Goal: Task Accomplishment & Management: Complete application form

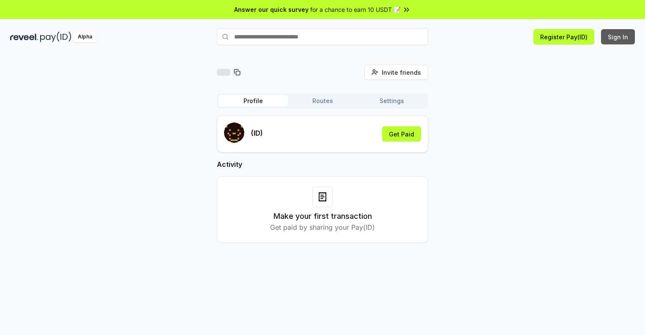
click at [619, 37] on button "Sign In" at bounding box center [618, 36] width 34 height 15
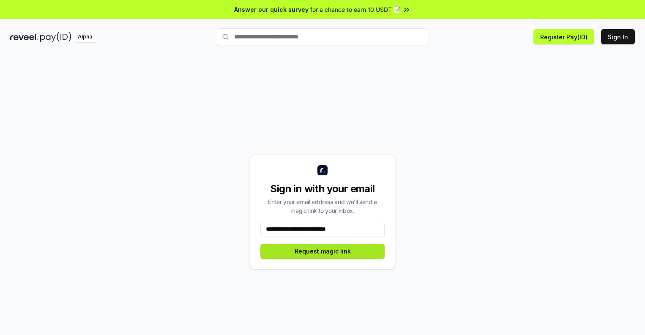
type input "**********"
click at [323, 251] on button "Request magic link" at bounding box center [322, 251] width 124 height 15
